Goal: Navigation & Orientation: Go to known website

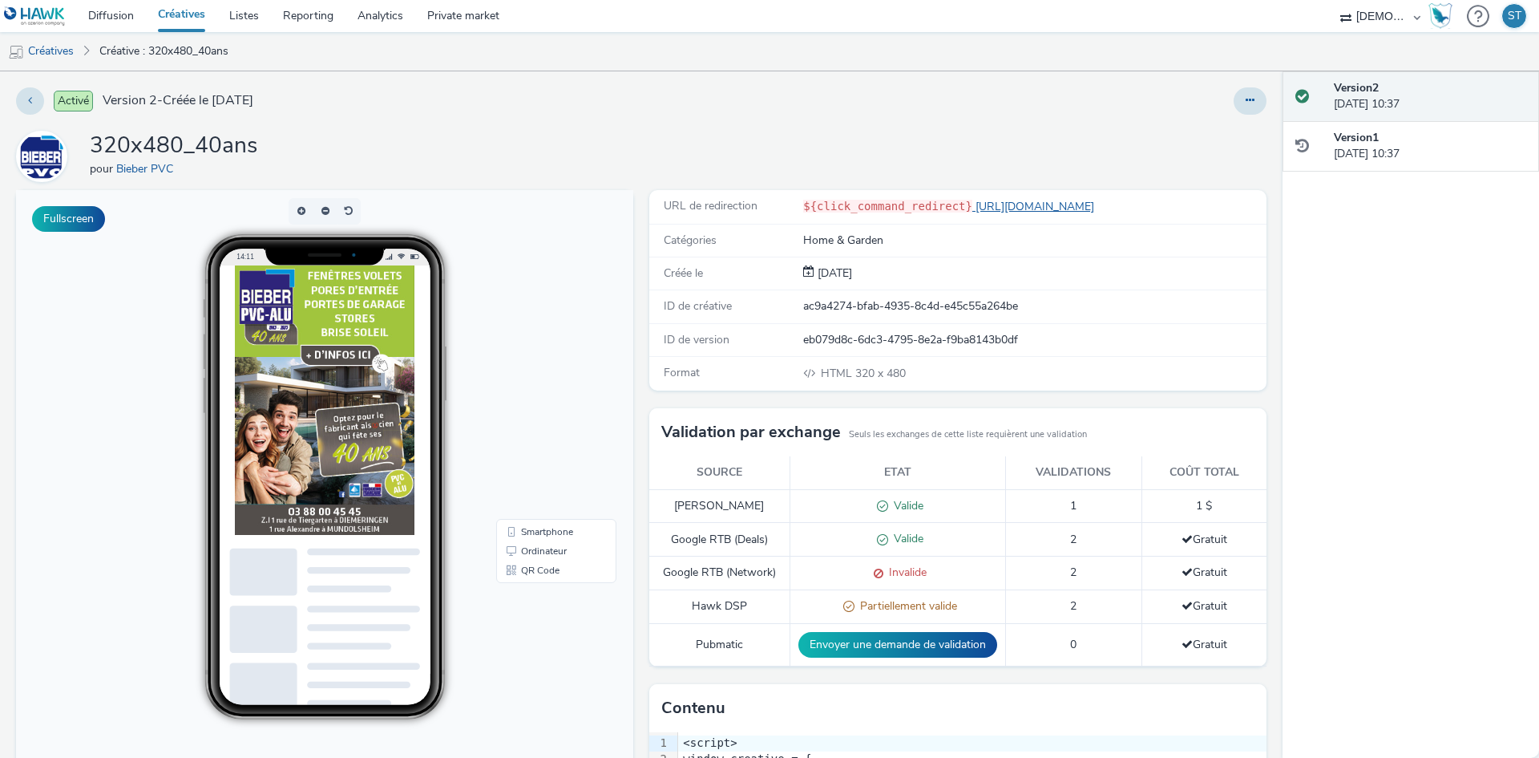
click at [1075, 209] on link "[URL][DOMAIN_NAME]" at bounding box center [1036, 206] width 128 height 15
click at [1170, 390] on div "URL de redirection ${click_command_redirect} [URL][DOMAIN_NAME] Catégories Home…" at bounding box center [953, 590] width 625 height 801
click at [665, 125] on div "Activé Version 2 - Créée le [DATE] 320x480_40ans pour Bieber PVC Fullscreen URL…" at bounding box center [641, 414] width 1283 height 686
click at [633, 196] on div "Fullscreen" at bounding box center [328, 590] width 625 height 801
click at [607, 151] on div "320x480_40ans pour Bieber PVC" at bounding box center [641, 156] width 1251 height 51
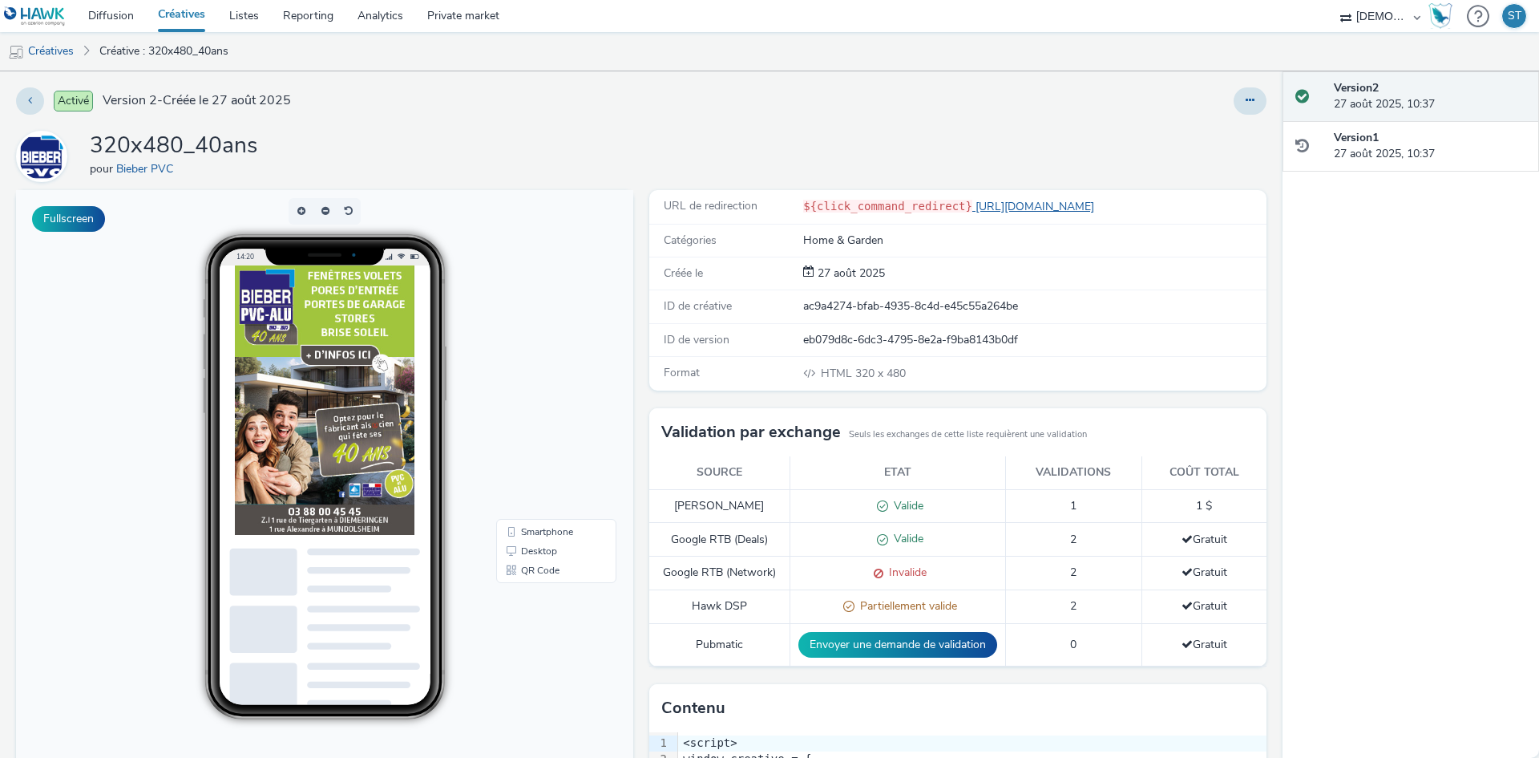
click at [1024, 206] on link "[URL][DOMAIN_NAME]" at bounding box center [1036, 206] width 128 height 15
click at [1053, 204] on link "[URL][DOMAIN_NAME]" at bounding box center [1036, 206] width 128 height 15
